Goal: Transaction & Acquisition: Purchase product/service

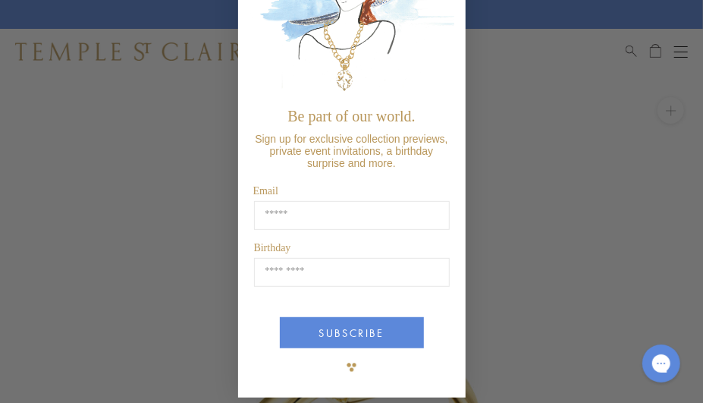
click at [534, 270] on div "Close dialog Be part of our world. Sign up for exclusive collection previews, p…" at bounding box center [351, 201] width 703 height 403
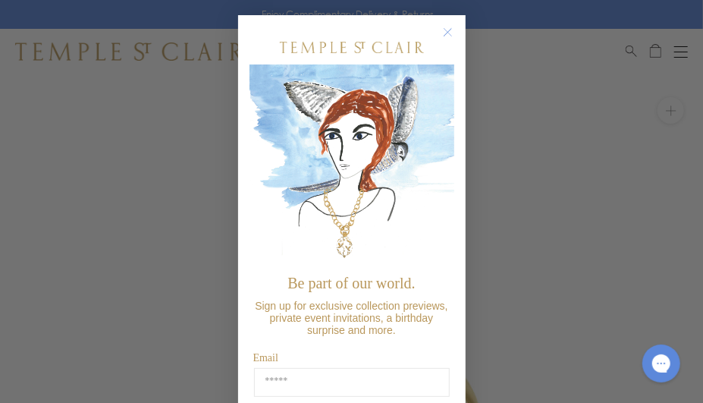
click at [450, 32] on circle "Close dialog" at bounding box center [447, 33] width 18 height 18
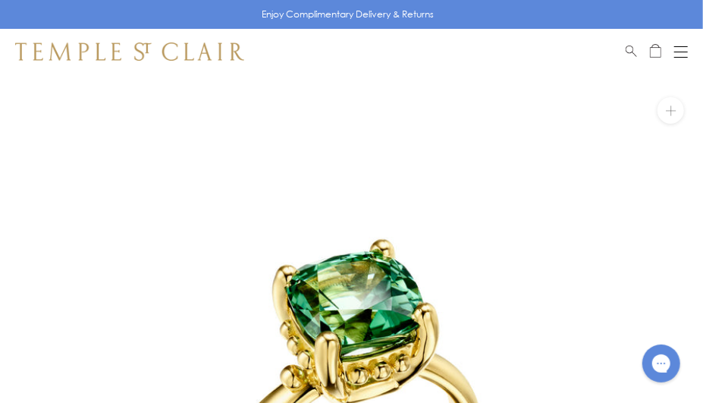
click at [677, 54] on button "Open navigation" at bounding box center [681, 51] width 14 height 18
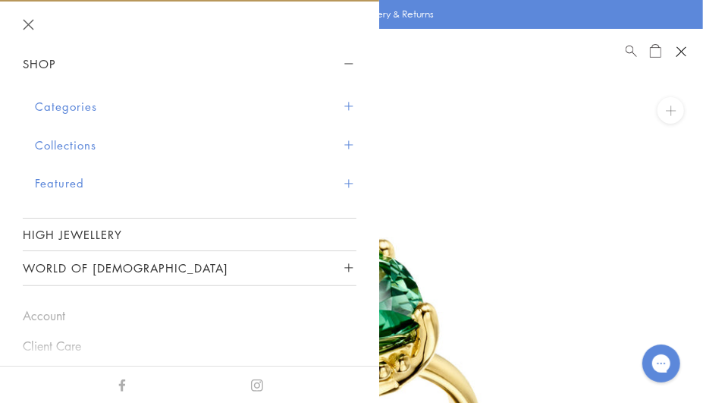
click at [80, 109] on button "Categories" at bounding box center [195, 106] width 321 height 39
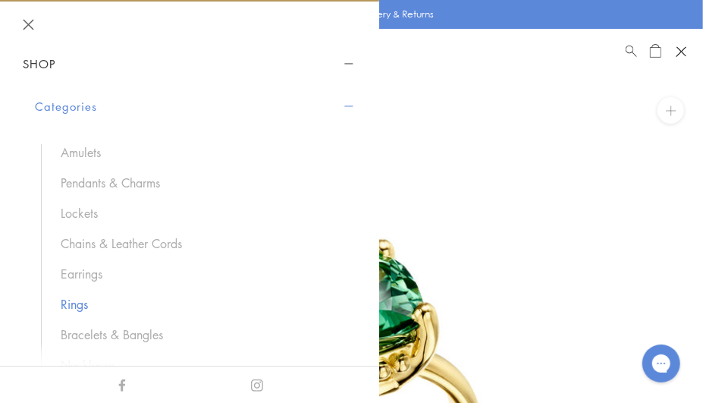
click at [69, 296] on link "Rings" at bounding box center [201, 304] width 280 height 17
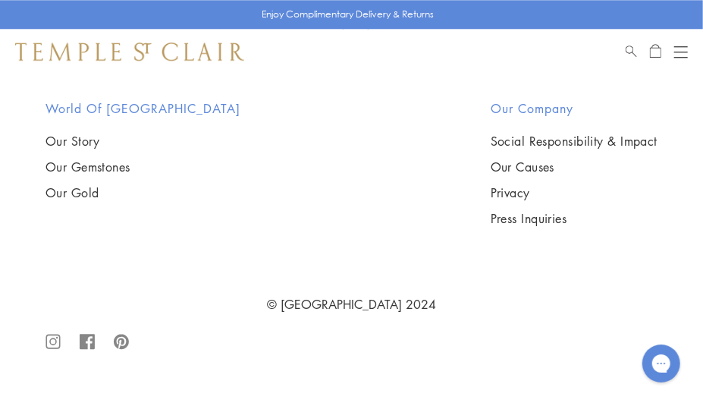
scroll to position [10101, 0]
